Goal: Find specific page/section: Find specific page/section

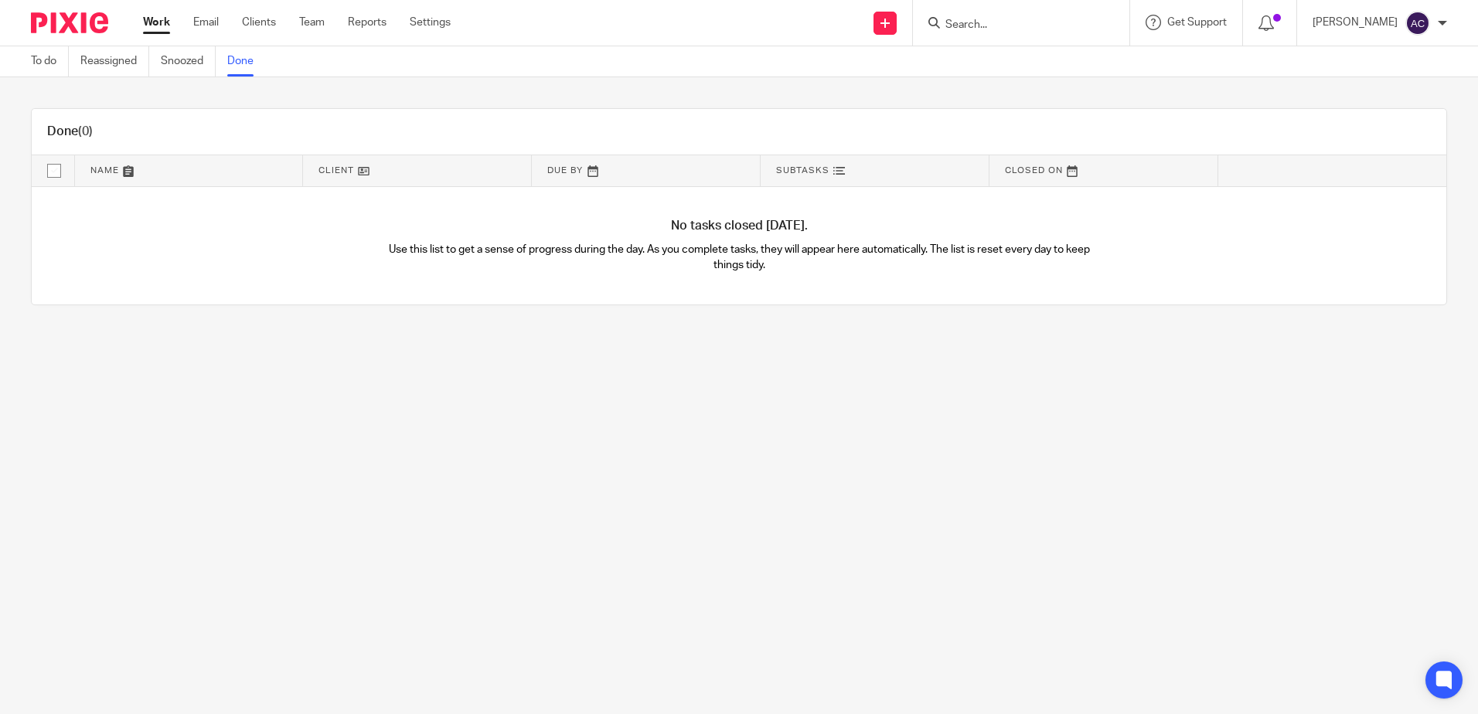
click at [1000, 15] on form at bounding box center [1026, 22] width 165 height 19
click at [989, 24] on input "Search" at bounding box center [1013, 26] width 139 height 14
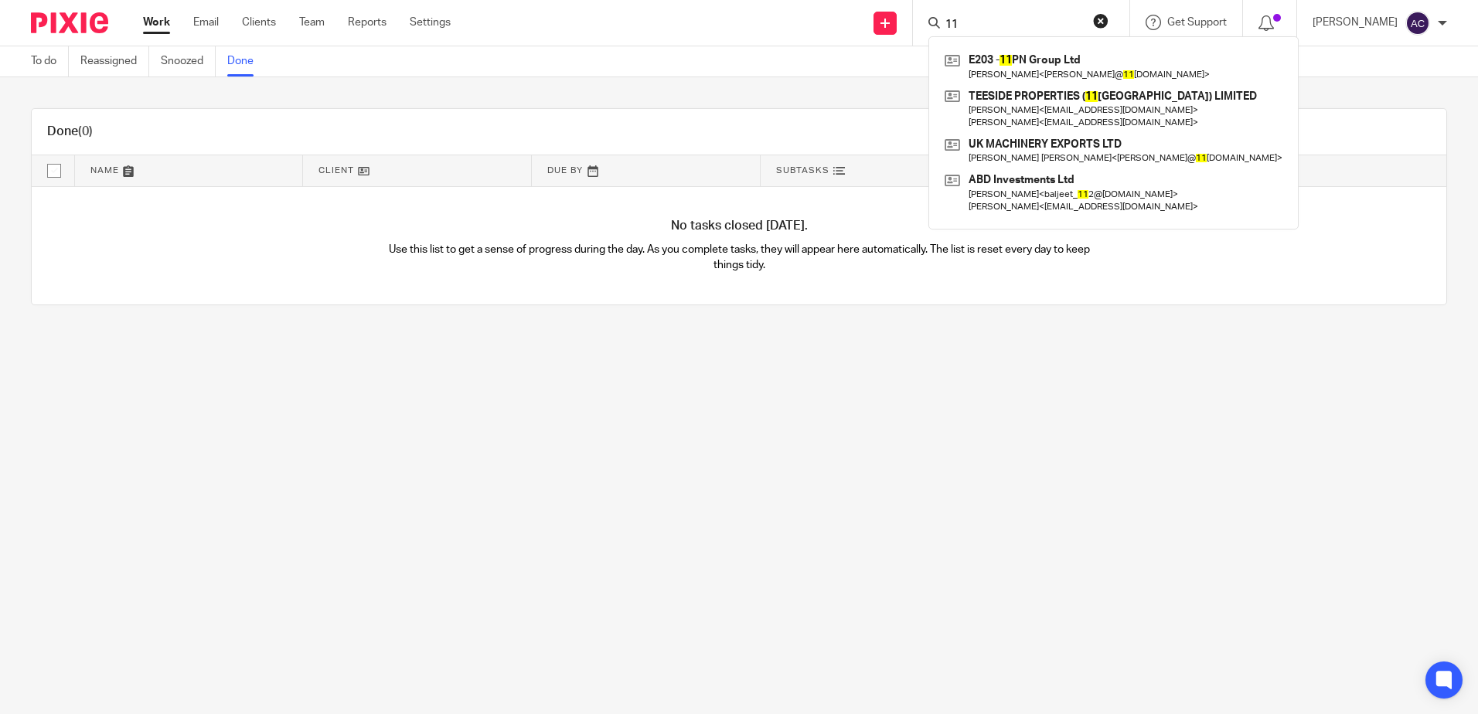
type input "1"
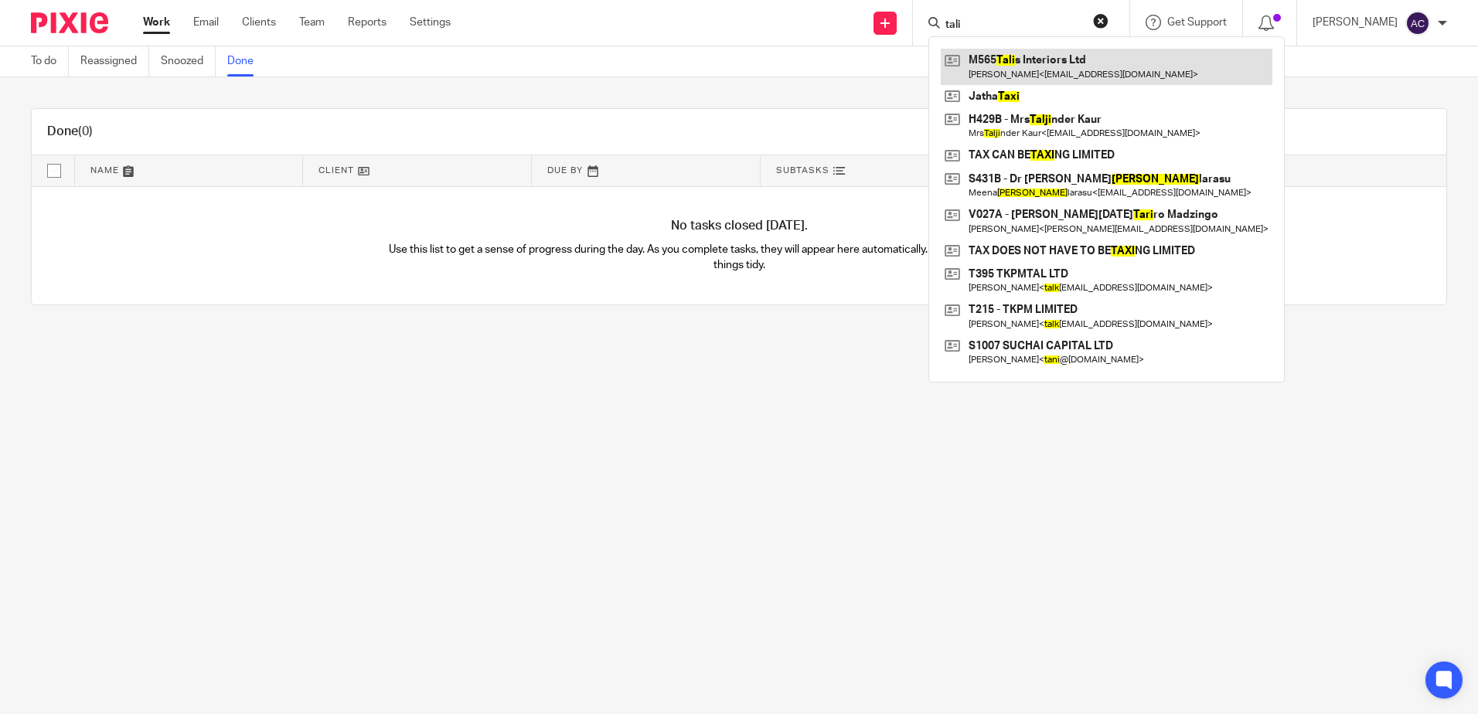
type input "tali"
click at [1064, 59] on link at bounding box center [1107, 67] width 332 height 36
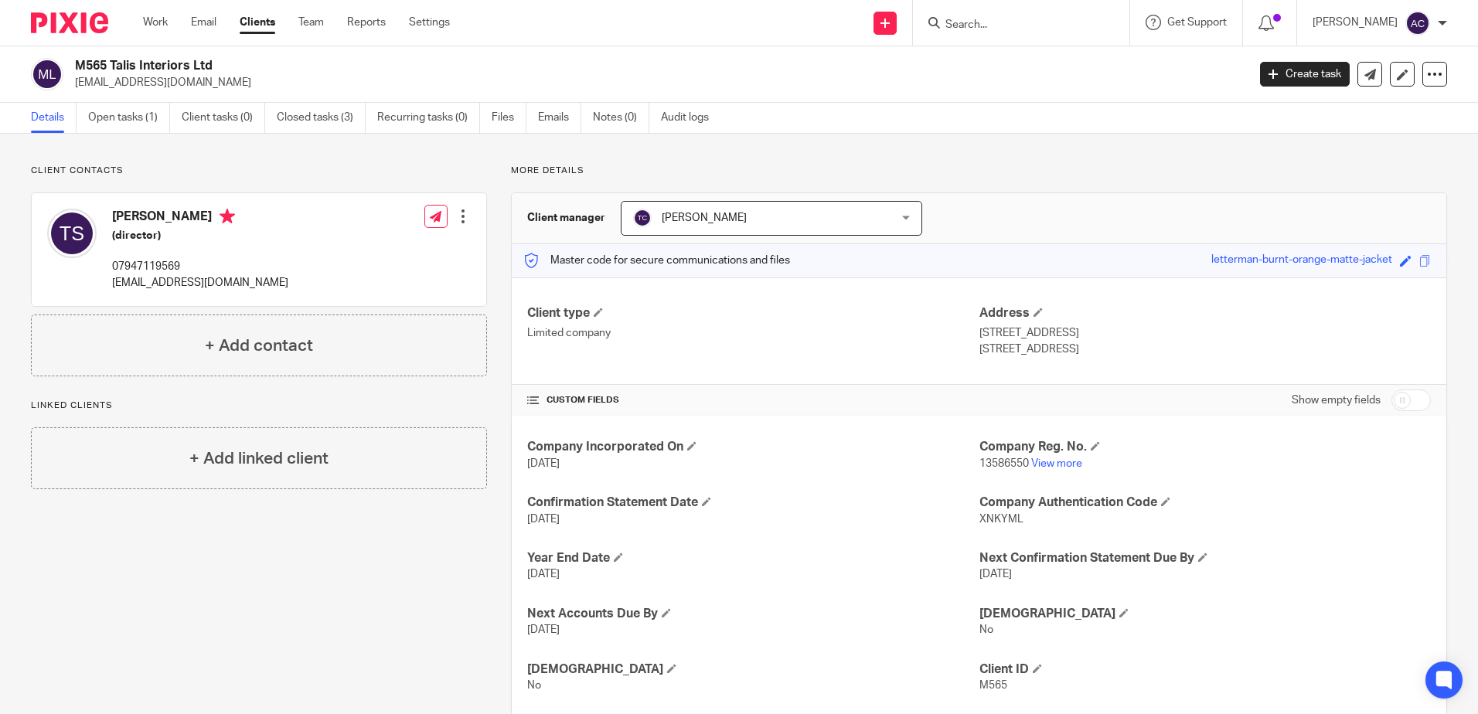
drag, startPoint x: 1004, startPoint y: 27, endPoint x: 990, endPoint y: 22, distance: 14.7
click at [1000, 26] on input "Search" at bounding box center [1013, 26] width 139 height 14
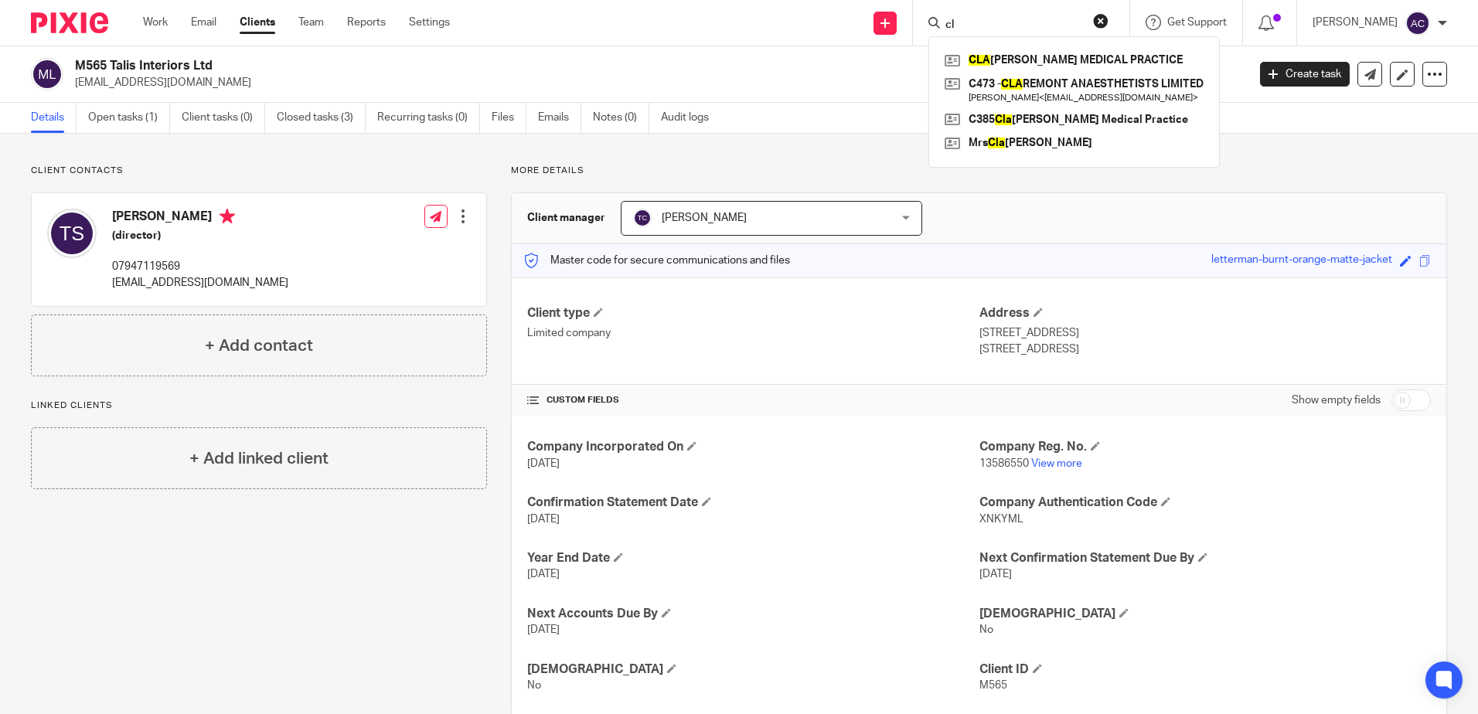
type input "c"
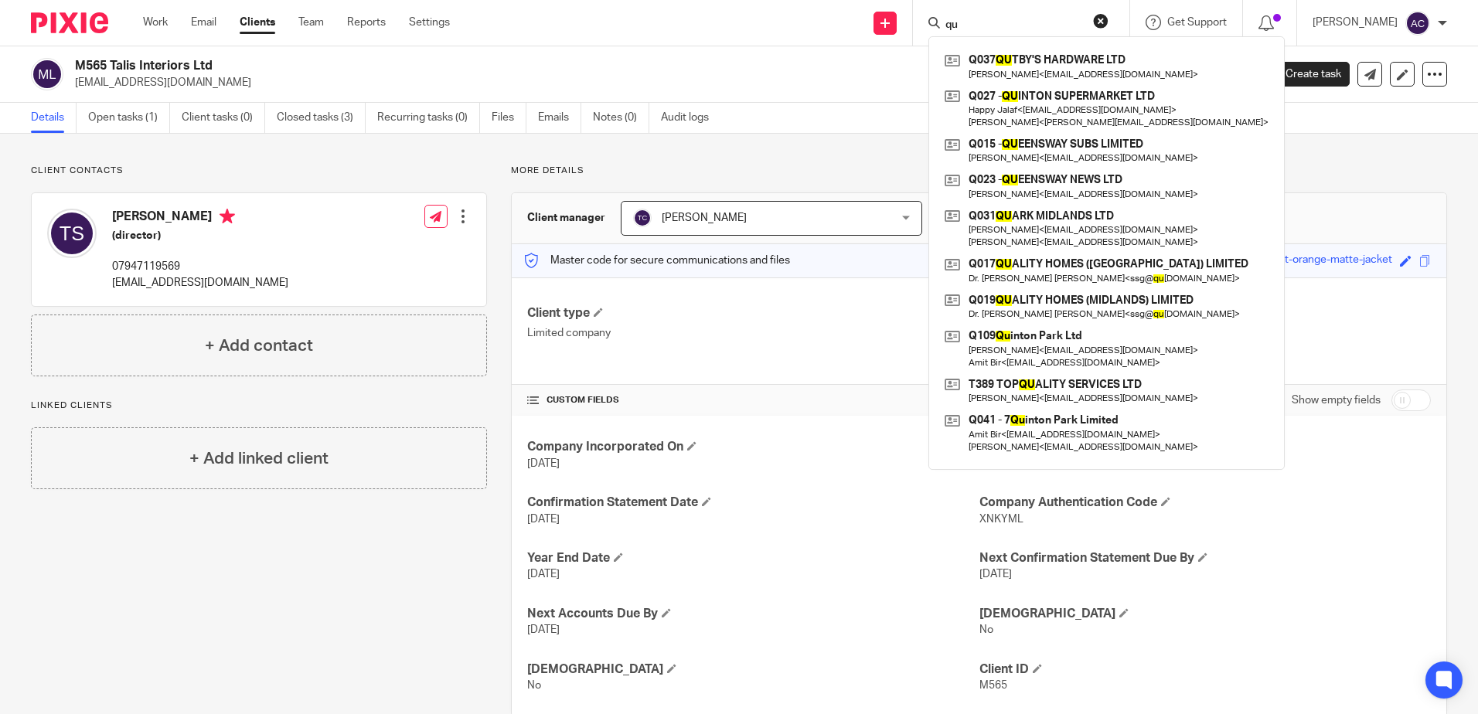
type input "q"
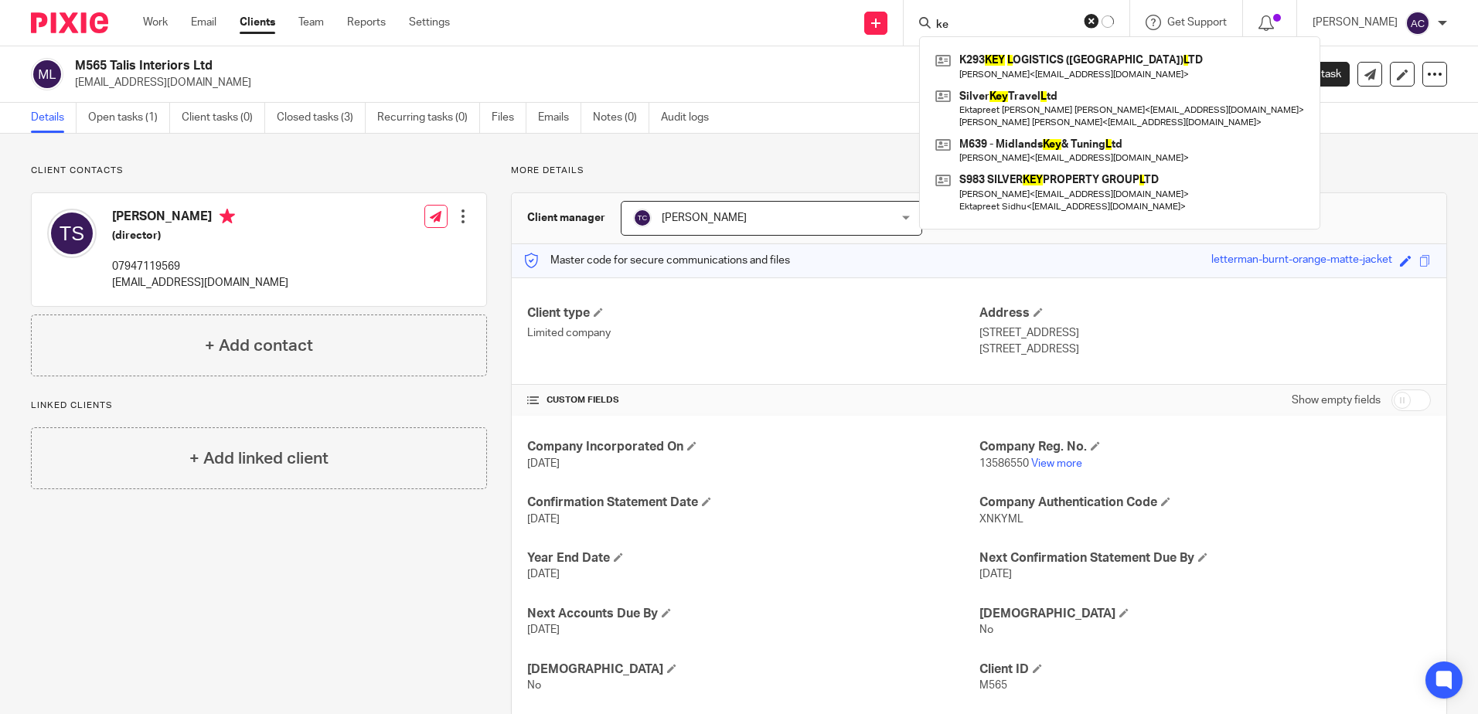
type input "k"
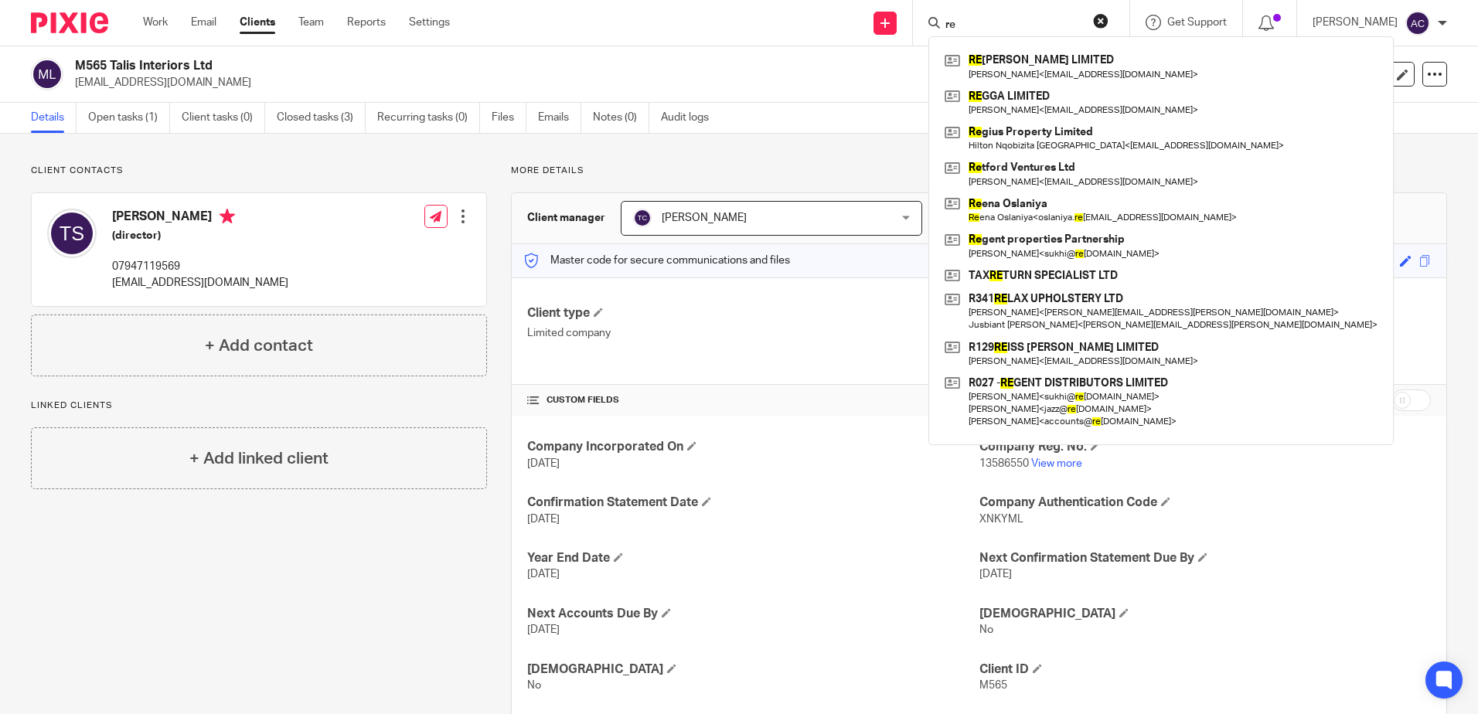
type input "r"
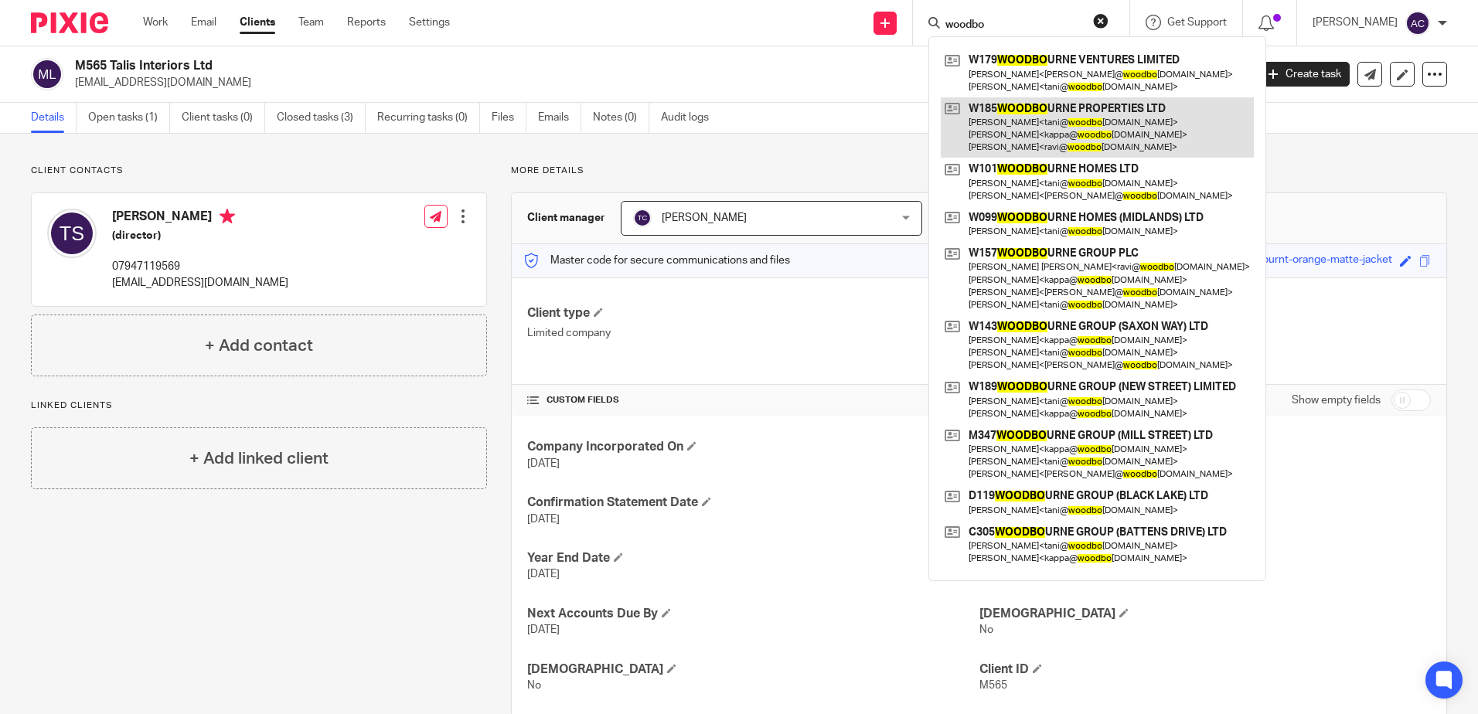
type input "woodbo"
click at [1141, 104] on link at bounding box center [1097, 127] width 313 height 61
